Goal: Task Accomplishment & Management: Manage account settings

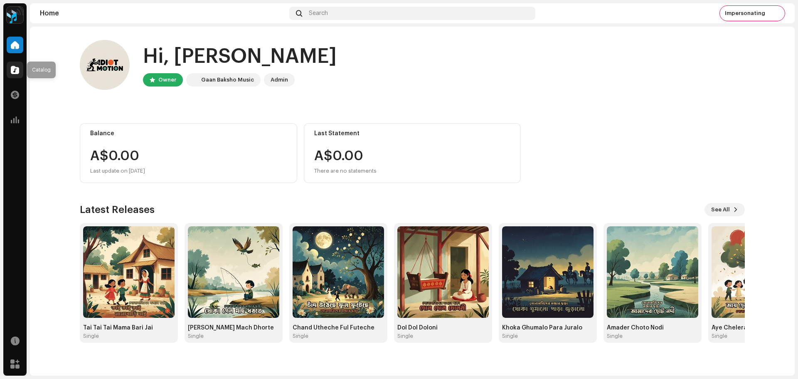
click at [16, 70] on span at bounding box center [15, 70] width 8 height 7
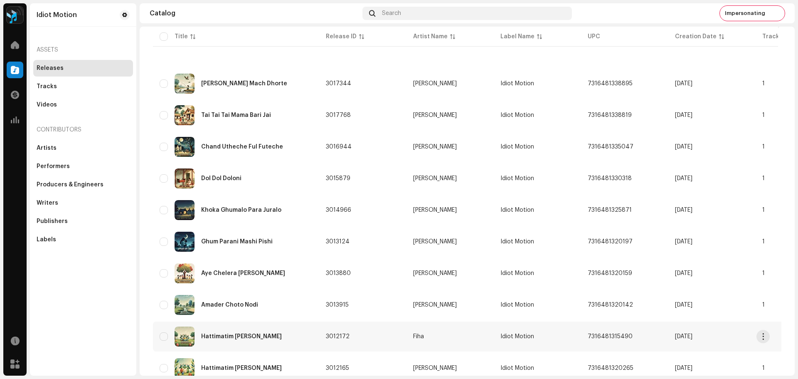
scroll to position [125, 0]
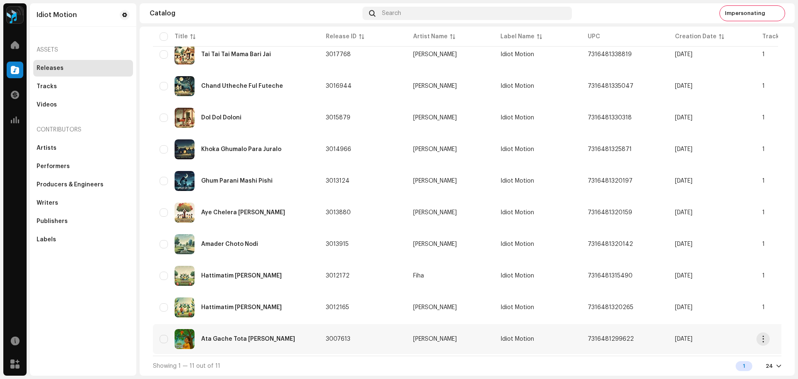
click at [431, 334] on td "[PERSON_NAME]" at bounding box center [450, 339] width 87 height 30
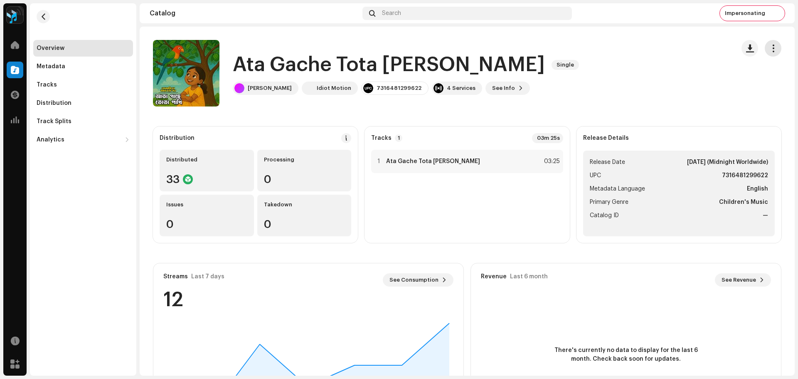
click at [769, 51] on span "button" at bounding box center [773, 48] width 8 height 7
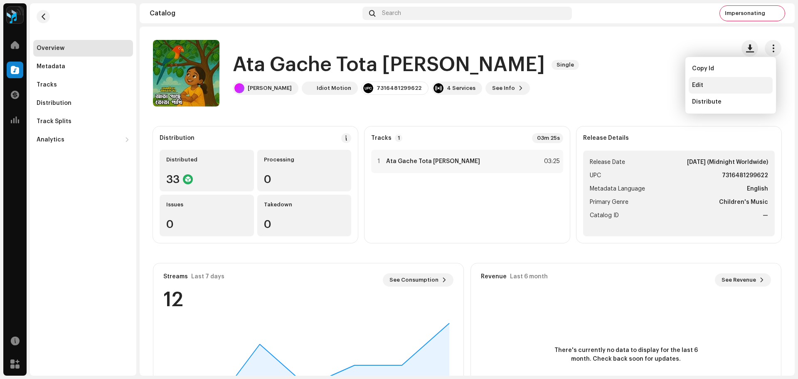
click at [700, 86] on span "Edit" at bounding box center [697, 85] width 11 height 7
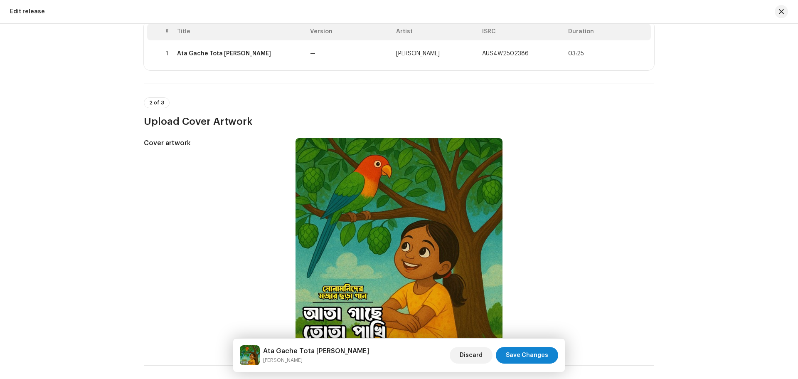
scroll to position [42, 0]
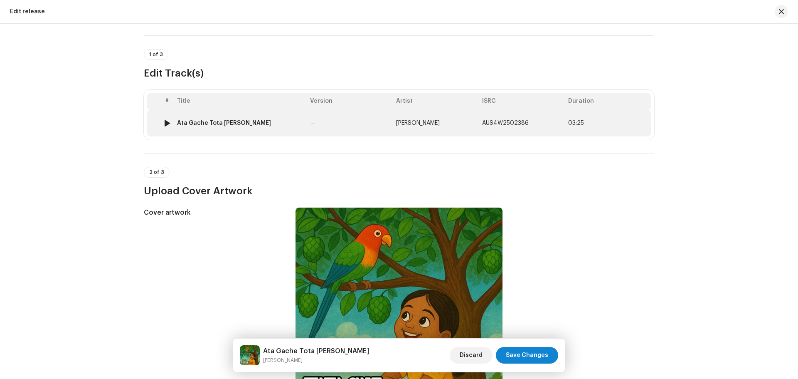
click at [381, 126] on td "—" at bounding box center [350, 123] width 86 height 27
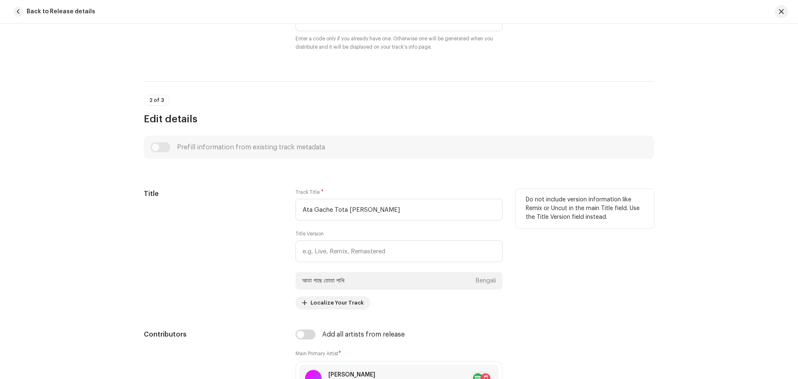
scroll to position [136, 0]
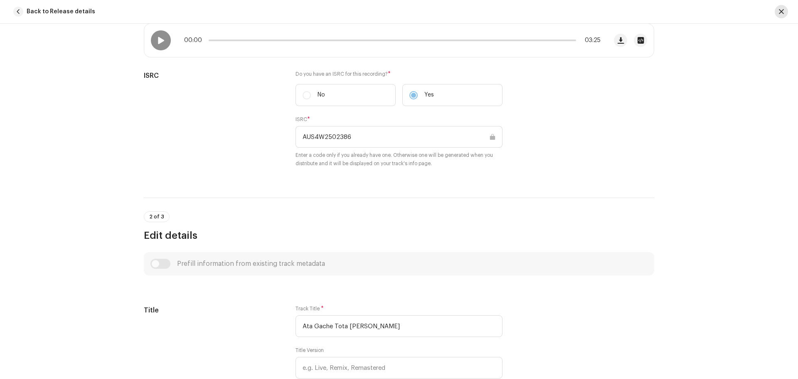
click at [781, 8] on button "button" at bounding box center [781, 11] width 13 height 13
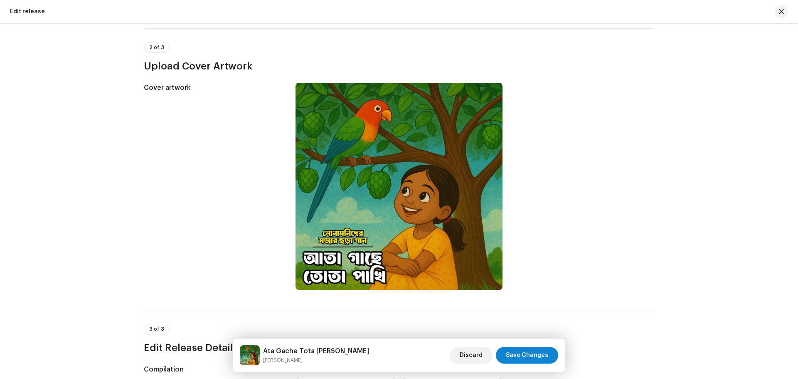
scroll to position [83, 0]
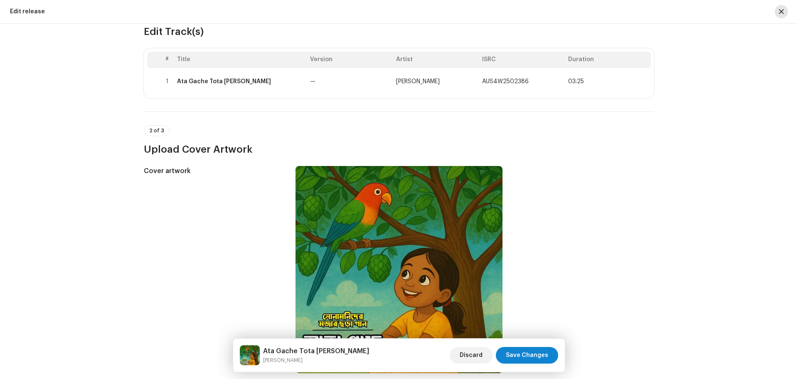
click at [781, 8] on span "button" at bounding box center [781, 11] width 5 height 7
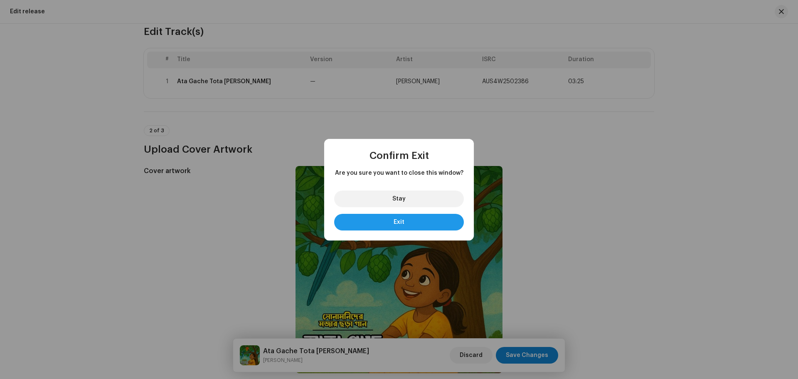
click at [397, 217] on button "Exit" at bounding box center [399, 222] width 130 height 17
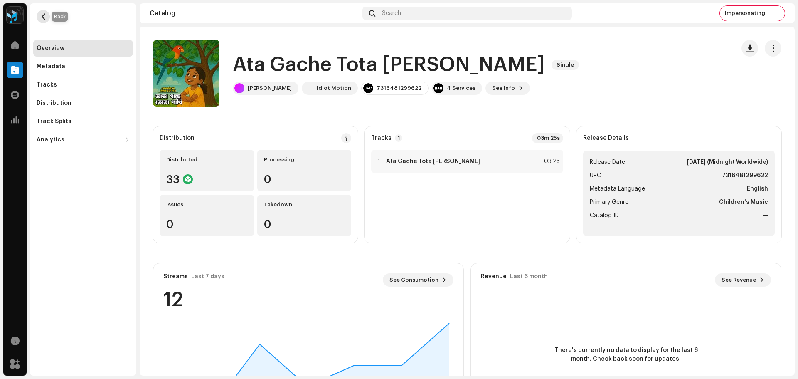
click at [39, 15] on button "button" at bounding box center [43, 16] width 13 height 13
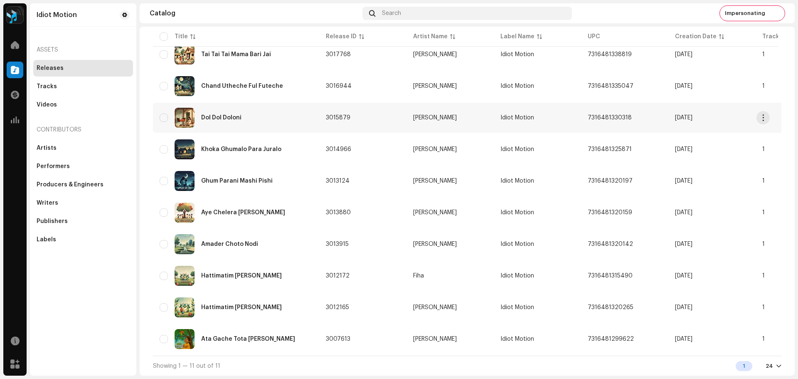
scroll to position [127, 0]
click at [281, 311] on div "Hattimatim [PERSON_NAME]" at bounding box center [236, 307] width 153 height 20
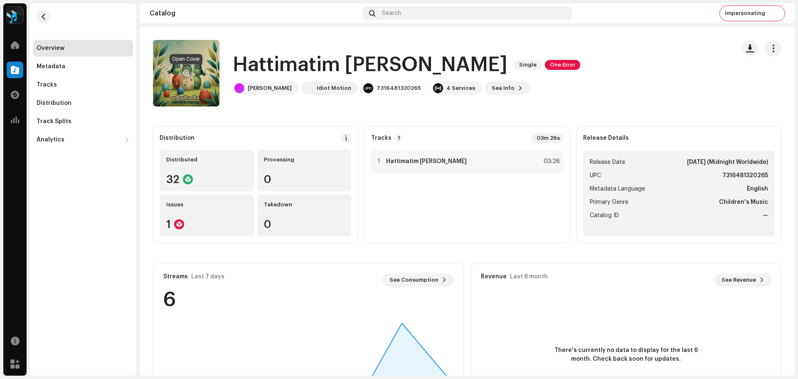
click at [186, 74] on span "button" at bounding box center [186, 73] width 6 height 7
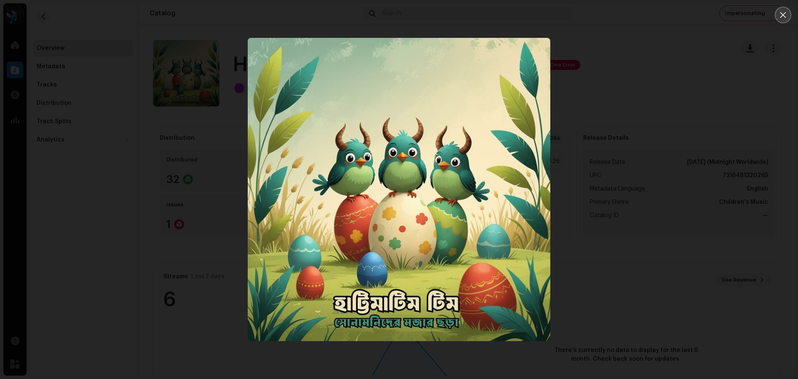
click at [783, 17] on icon "Close" at bounding box center [782, 14] width 7 height 7
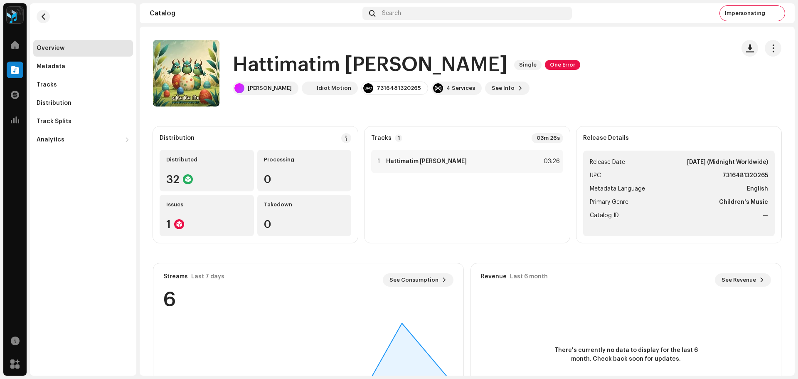
click at [603, 82] on div "Hattimatim [PERSON_NAME] Single One Error [PERSON_NAME] Idiot Motion 7316481320…" at bounding box center [440, 73] width 575 height 67
click at [42, 17] on span "button" at bounding box center [43, 16] width 6 height 7
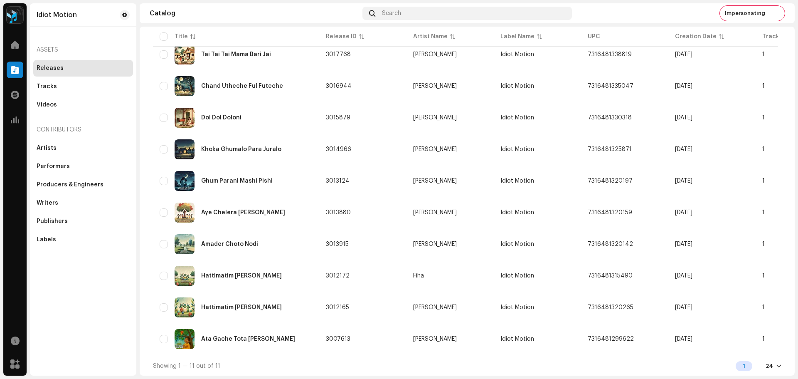
scroll to position [127, 0]
click at [275, 335] on div "Ata Gache Tota [PERSON_NAME]" at bounding box center [236, 339] width 153 height 20
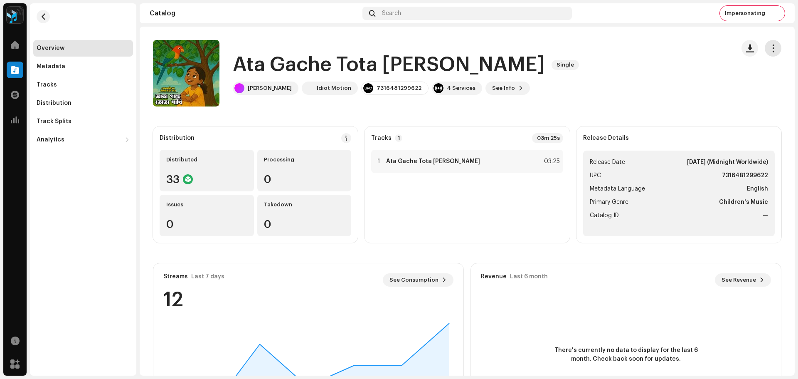
click at [766, 52] on button "button" at bounding box center [773, 48] width 17 height 17
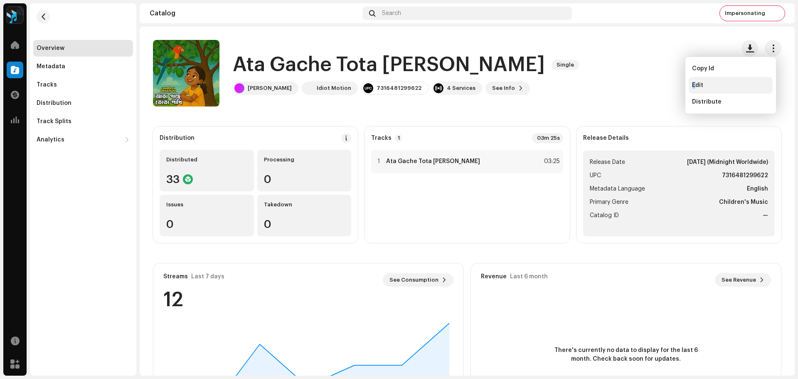
click at [694, 85] on span "Edit" at bounding box center [697, 85] width 11 height 7
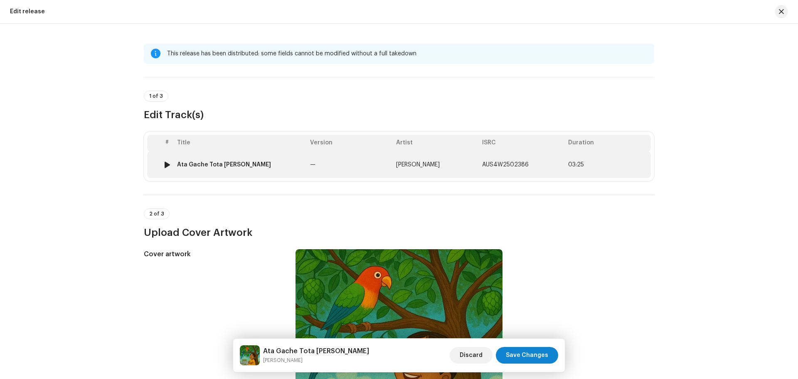
click at [362, 165] on td "—" at bounding box center [350, 164] width 86 height 27
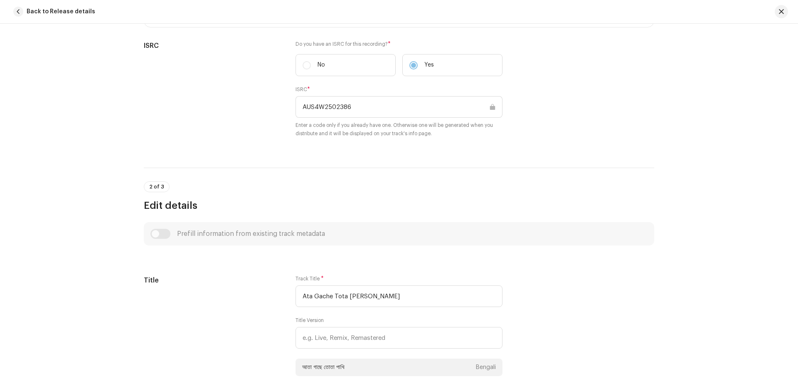
scroll to position [374, 0]
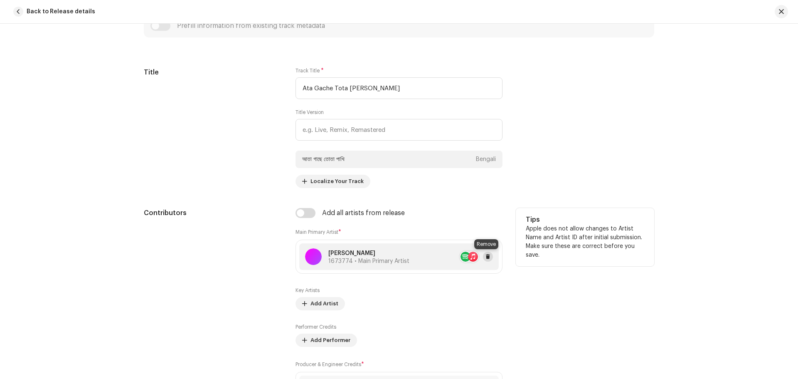
click at [488, 257] on span at bounding box center [487, 256] width 5 height 7
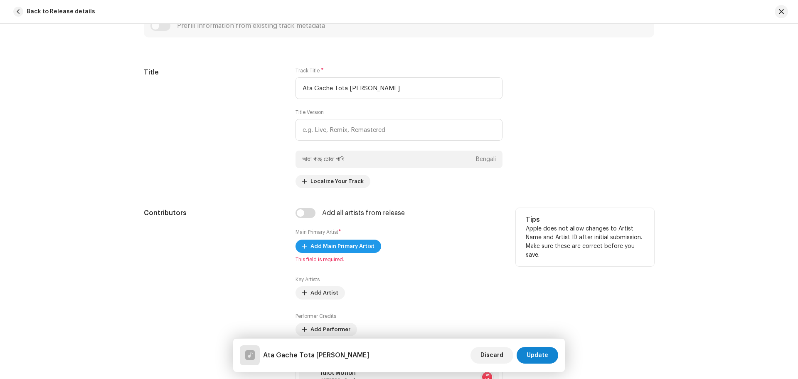
click at [349, 249] on span "Add Main Primary Artist" at bounding box center [343, 246] width 64 height 17
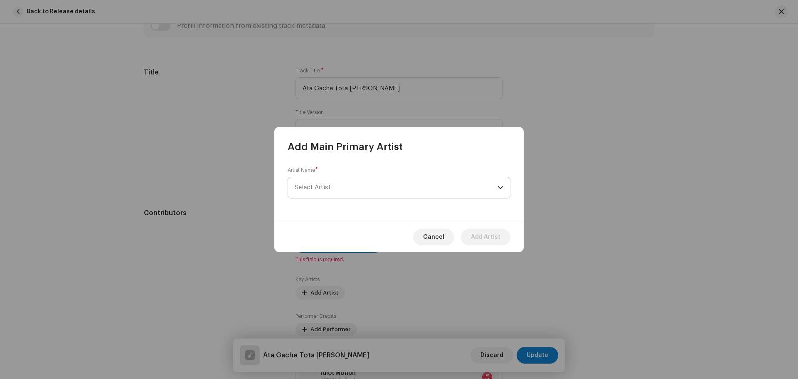
click at [350, 192] on span "Select Artist" at bounding box center [396, 187] width 203 height 21
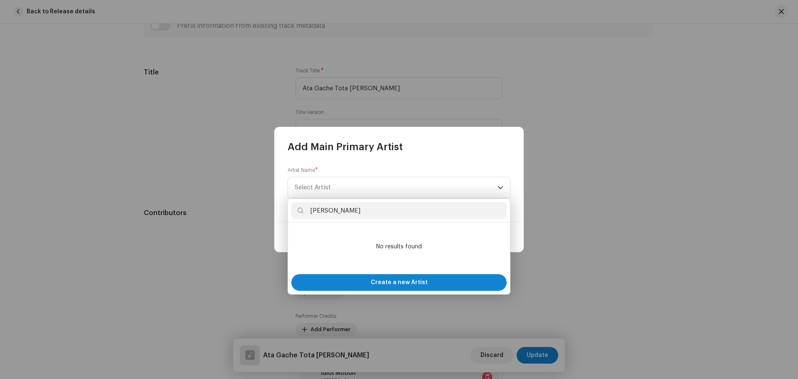
click at [325, 213] on input "[PERSON_NAME]" at bounding box center [398, 210] width 215 height 17
click at [315, 211] on input "[PERSON_NAME]" at bounding box center [398, 210] width 215 height 17
type input "[PERSON_NAME]"
click at [400, 285] on span "Create a new Artist" at bounding box center [399, 282] width 57 height 17
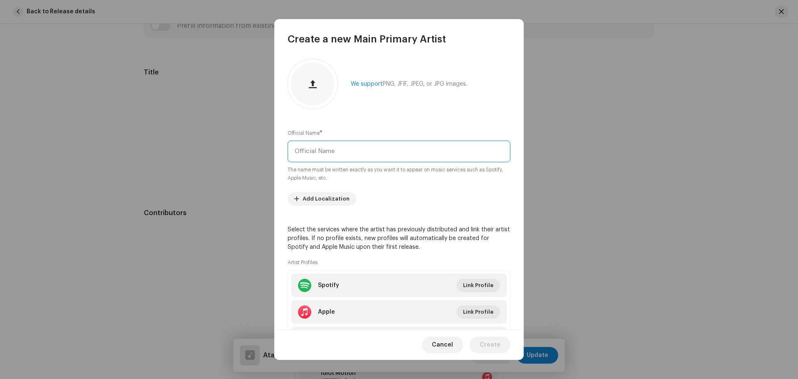
click at [347, 150] on input "text" at bounding box center [399, 151] width 223 height 22
paste input "[PERSON_NAME]"
click at [319, 150] on input "[PERSON_NAME]" at bounding box center [399, 151] width 223 height 22
type input "[PERSON_NAME]"
click at [332, 200] on span "Add Localization" at bounding box center [326, 198] width 47 height 17
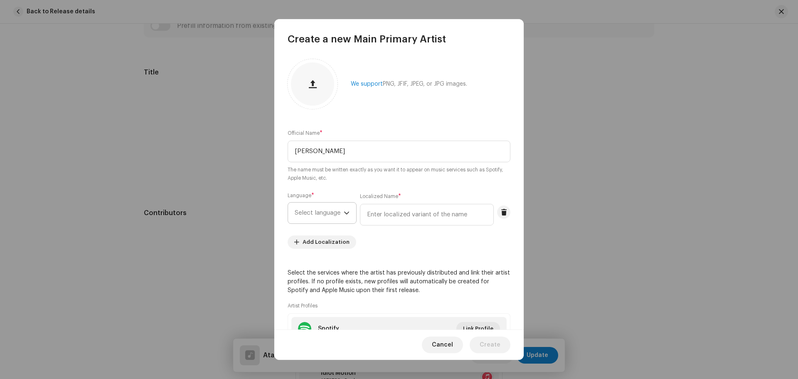
click at [332, 211] on span "Select language" at bounding box center [319, 212] width 49 height 21
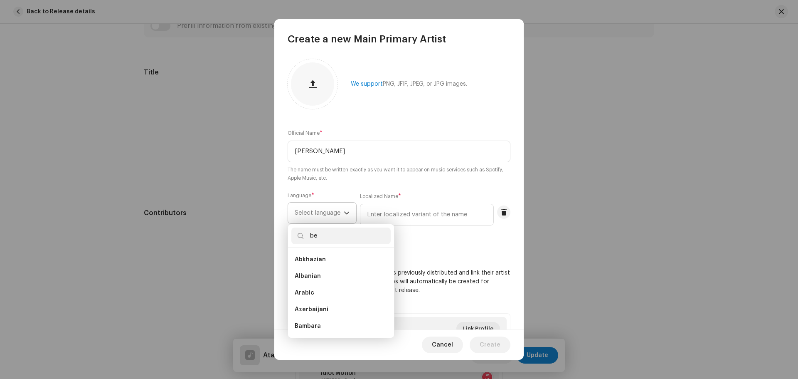
scroll to position [0, 0]
type input "be"
click at [323, 273] on li "Bengali" at bounding box center [340, 276] width 99 height 17
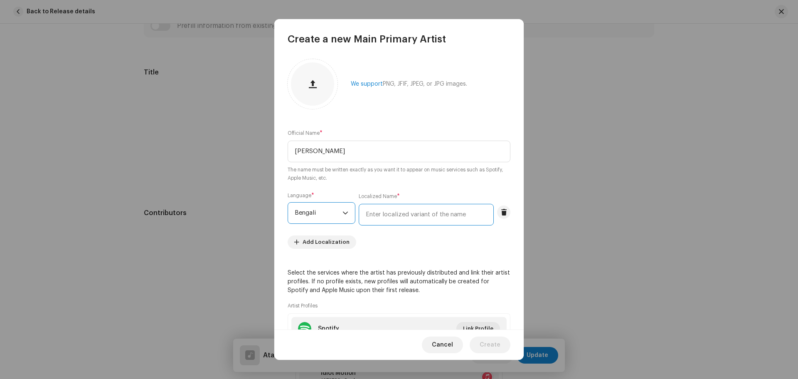
click at [393, 208] on input "text" at bounding box center [426, 215] width 135 height 22
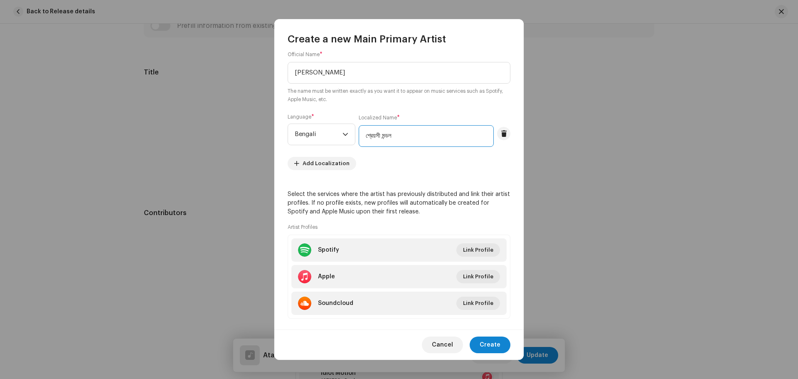
scroll to position [91, 0]
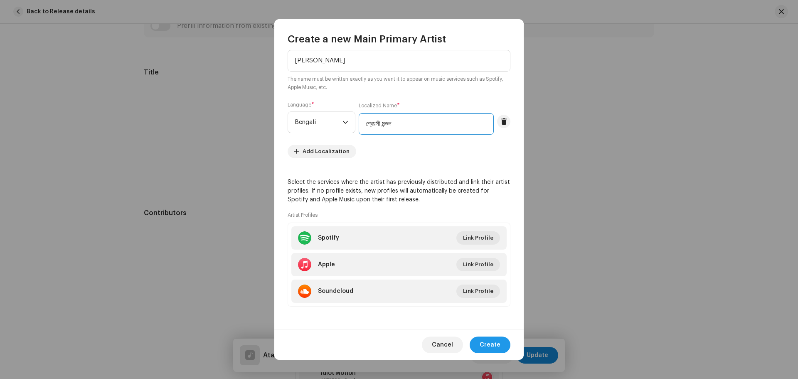
type input "শ্রেয়সী মন্ডল"
click at [489, 346] on span "Create" at bounding box center [490, 344] width 21 height 17
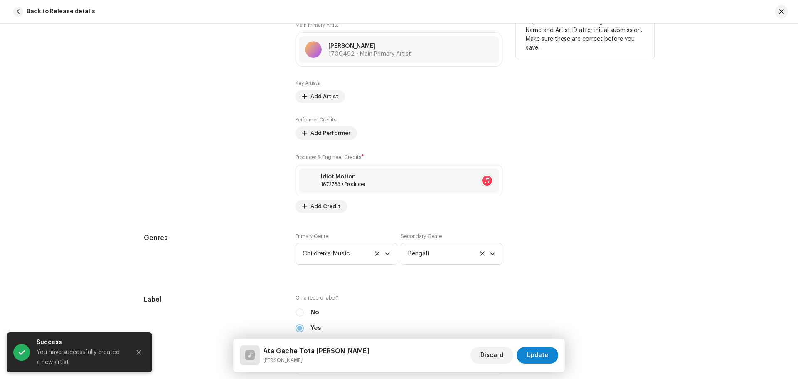
scroll to position [582, 0]
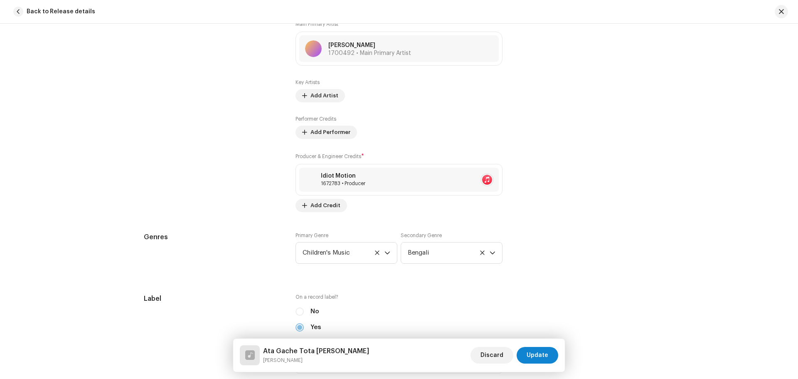
click at [536, 353] on span "Update" at bounding box center [538, 355] width 22 height 17
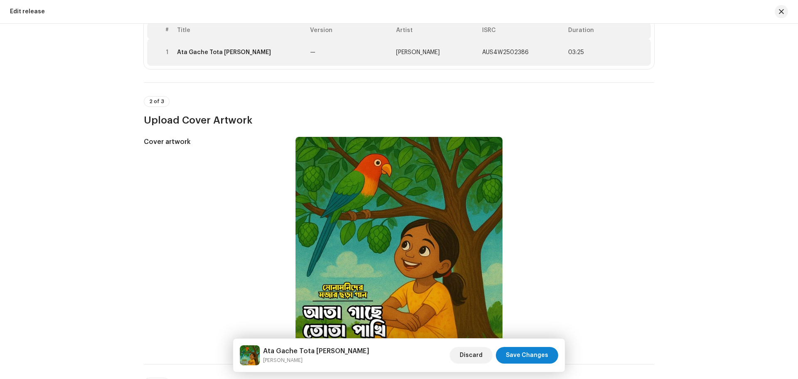
scroll to position [0, 0]
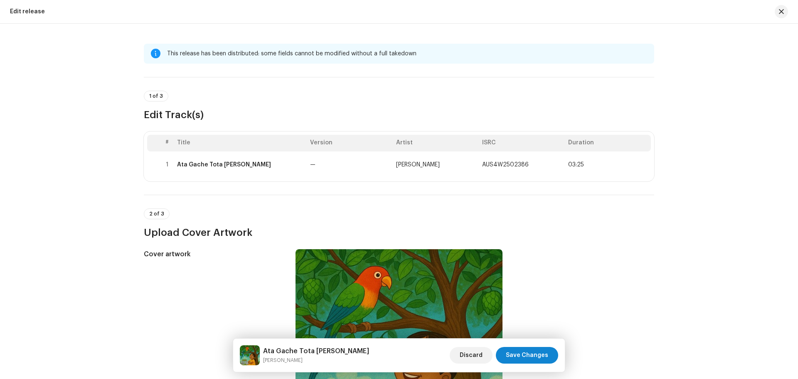
click at [367, 149] on th "Version" at bounding box center [350, 143] width 86 height 17
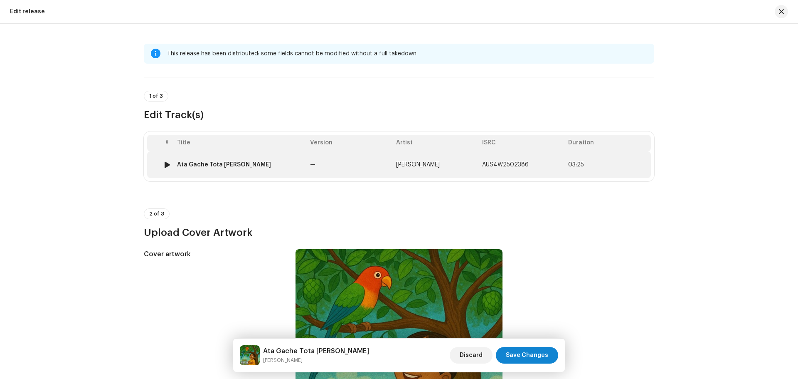
click at [374, 160] on td "—" at bounding box center [350, 164] width 86 height 27
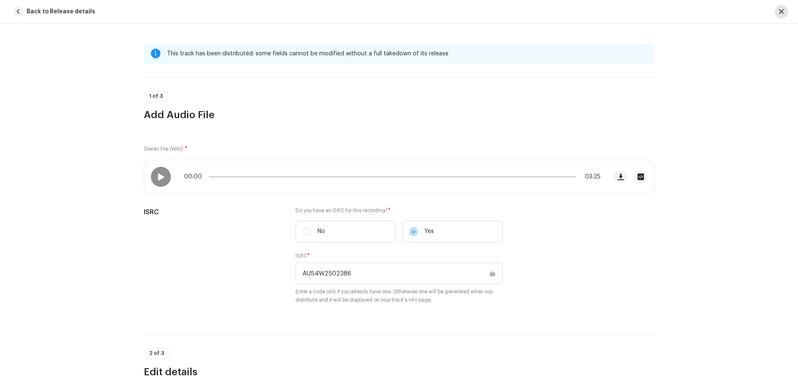
click at [778, 16] on button "button" at bounding box center [781, 11] width 13 height 13
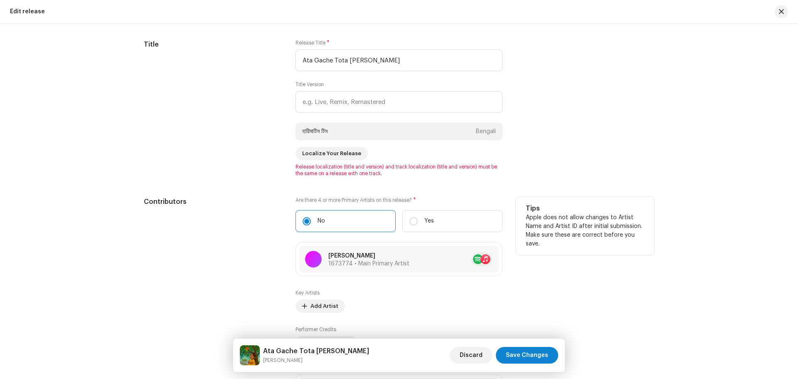
scroll to position [624, 0]
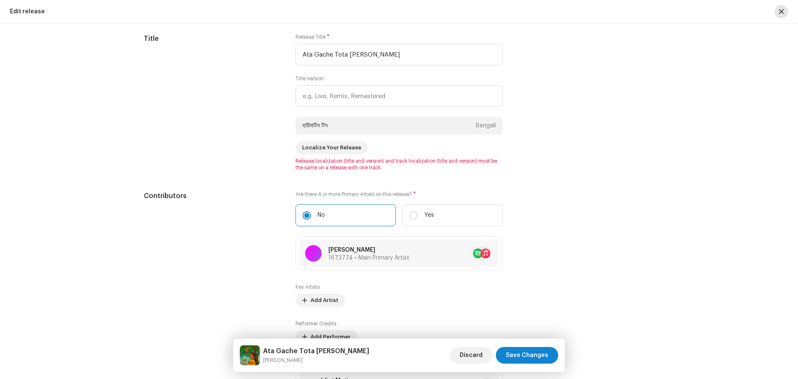
click at [782, 10] on span "button" at bounding box center [781, 11] width 5 height 7
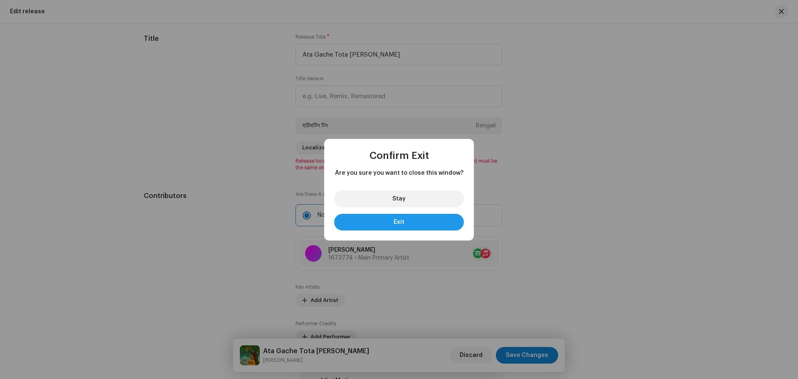
click at [419, 222] on button "Exit" at bounding box center [399, 222] width 130 height 17
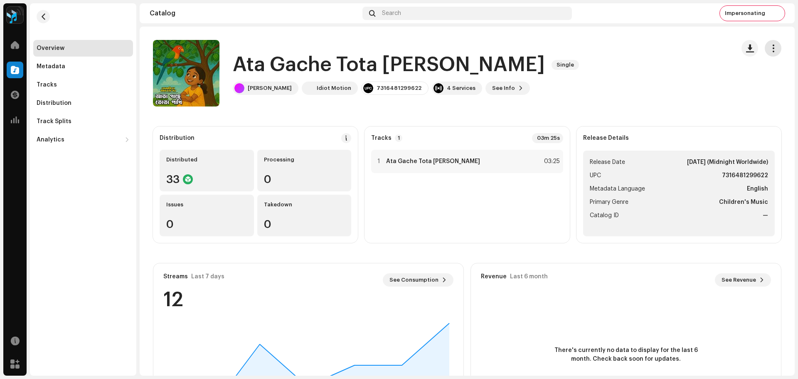
click at [765, 51] on button "button" at bounding box center [773, 48] width 17 height 17
click at [573, 79] on div "Ata Gache Tota [PERSON_NAME] Single [PERSON_NAME] Idiot Motion 7316481299622 4 …" at bounding box center [440, 73] width 575 height 67
click at [755, 12] on span "Impersonating" at bounding box center [745, 13] width 40 height 7
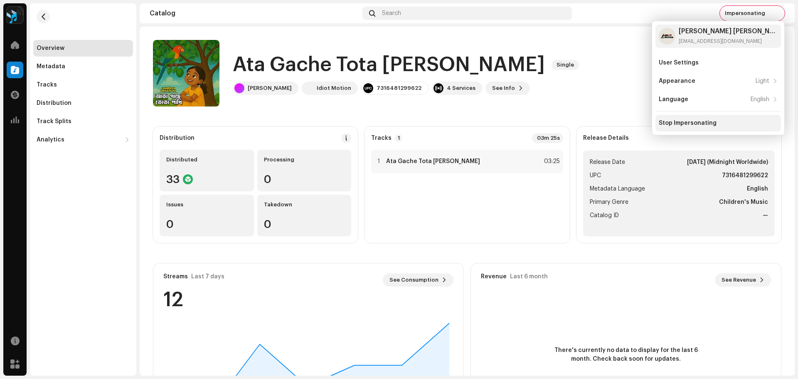
click at [672, 126] on div "Stop Impersonating" at bounding box center [719, 123] width 126 height 17
